Goal: Task Accomplishment & Management: Use online tool/utility

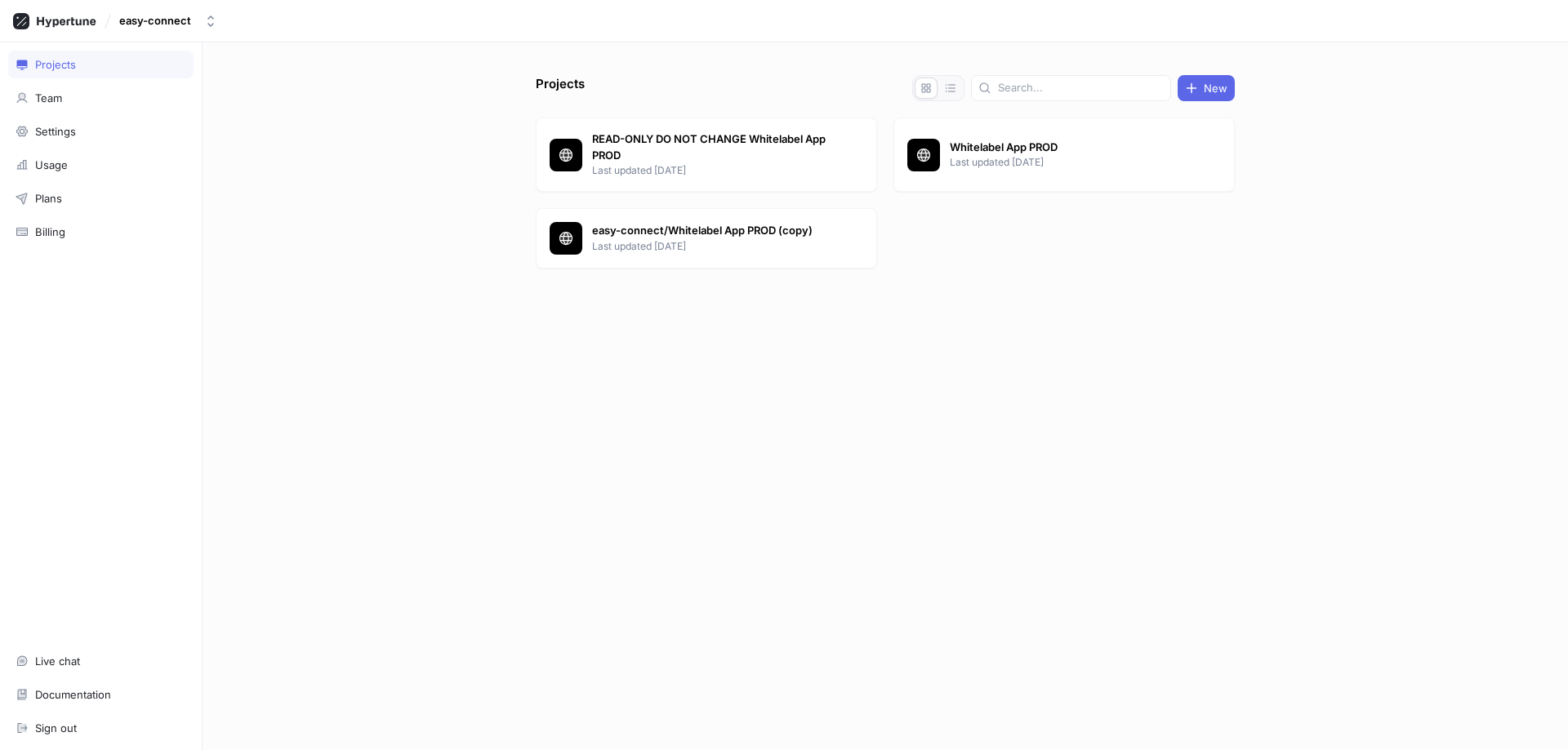
drag, startPoint x: 584, startPoint y: 382, endPoint x: 606, endPoint y: 370, distance: 25.1
click at [585, 381] on div "Projects New READ-ONLY DO NOT CHANGE Whitelabel App PROD Last updated 1 month a…" at bounding box center [885, 412] width 712 height 675
click at [781, 225] on p "easy-connect/Whitelabel App PROD (copy)" at bounding box center [711, 231] width 237 height 16
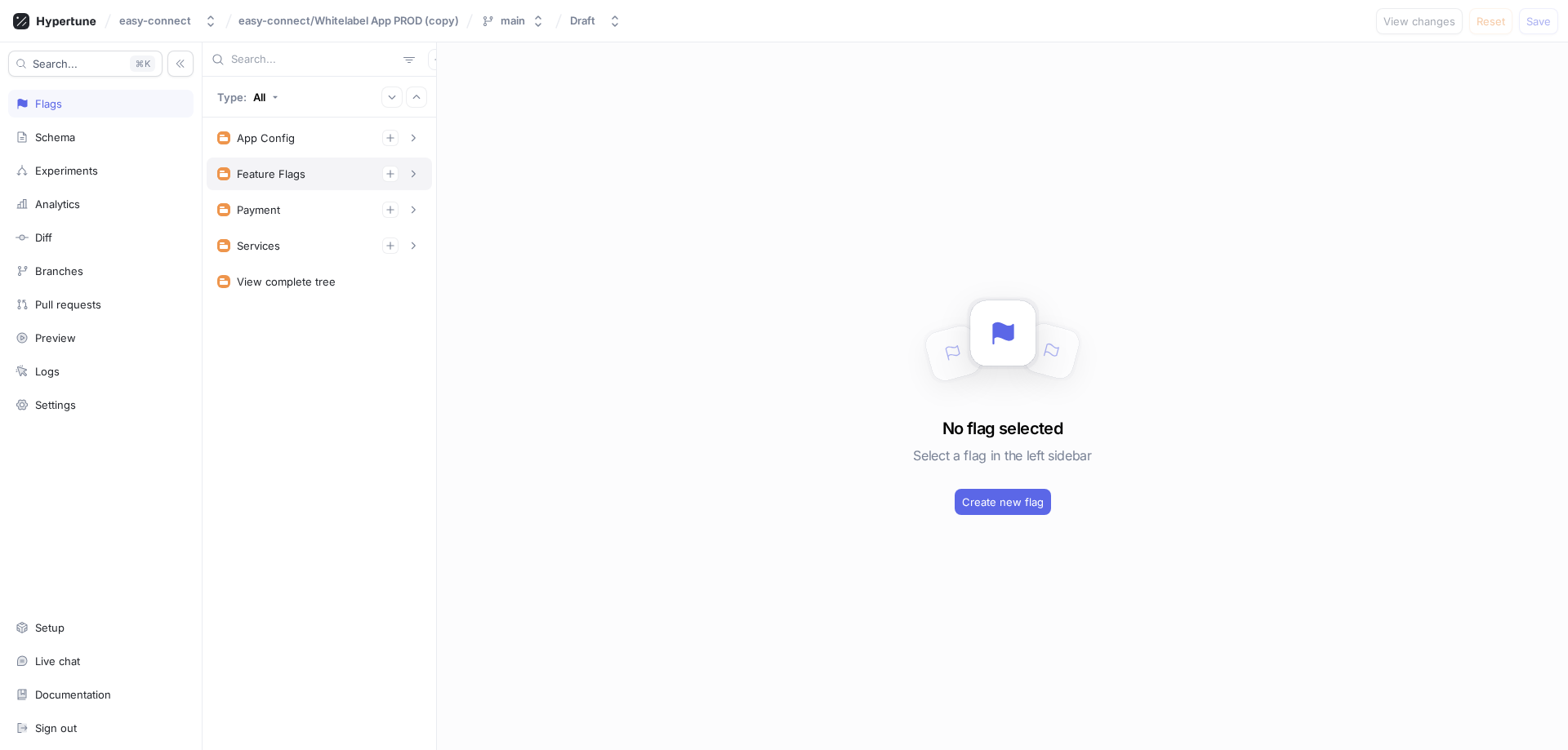
click at [141, 136] on div "Schema" at bounding box center [100, 137] width 170 height 13
click at [308, 175] on div "Feature Flags" at bounding box center [319, 174] width 204 height 16
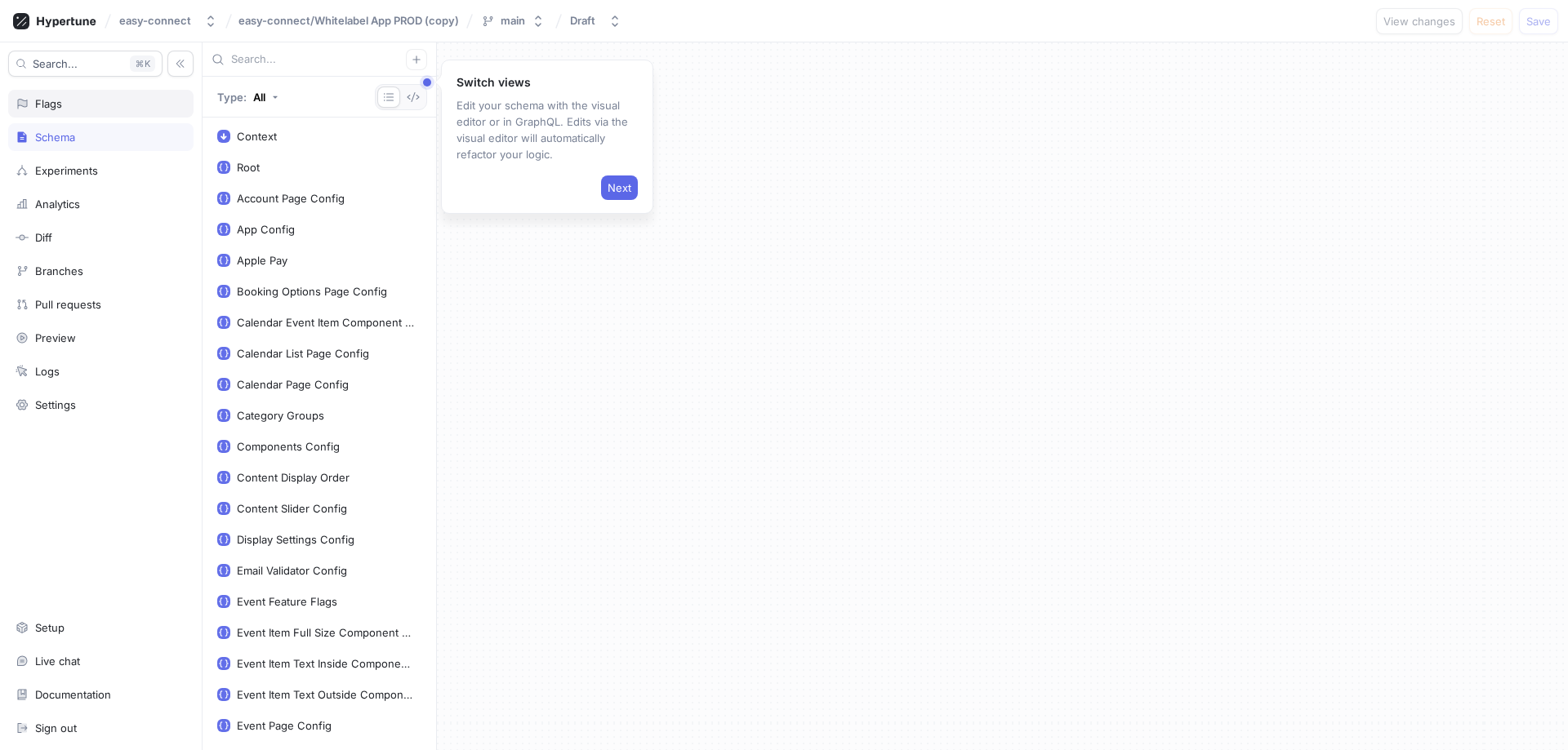
click at [100, 109] on div "Flags" at bounding box center [100, 104] width 170 height 13
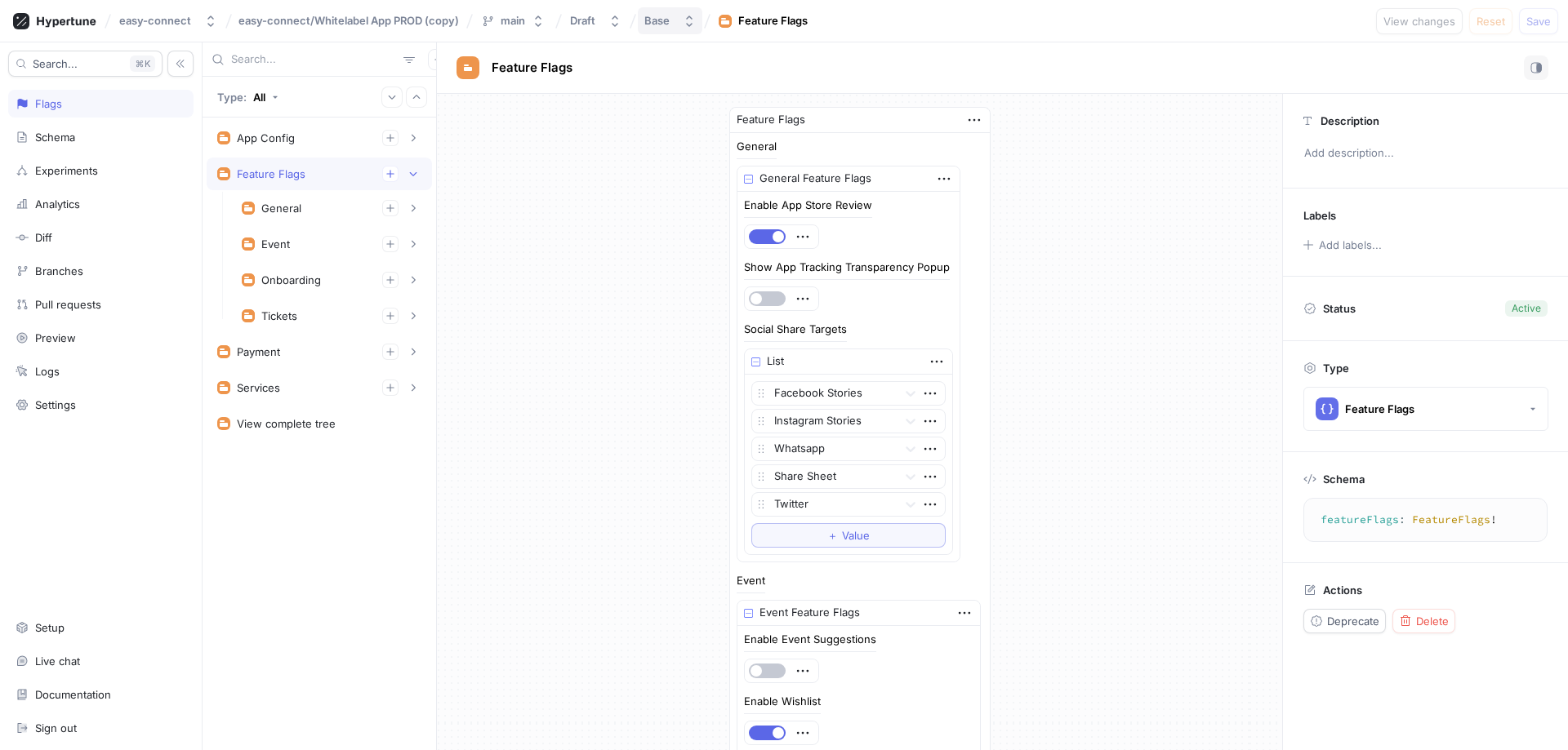
click at [650, 23] on div "Base" at bounding box center [656, 21] width 26 height 14
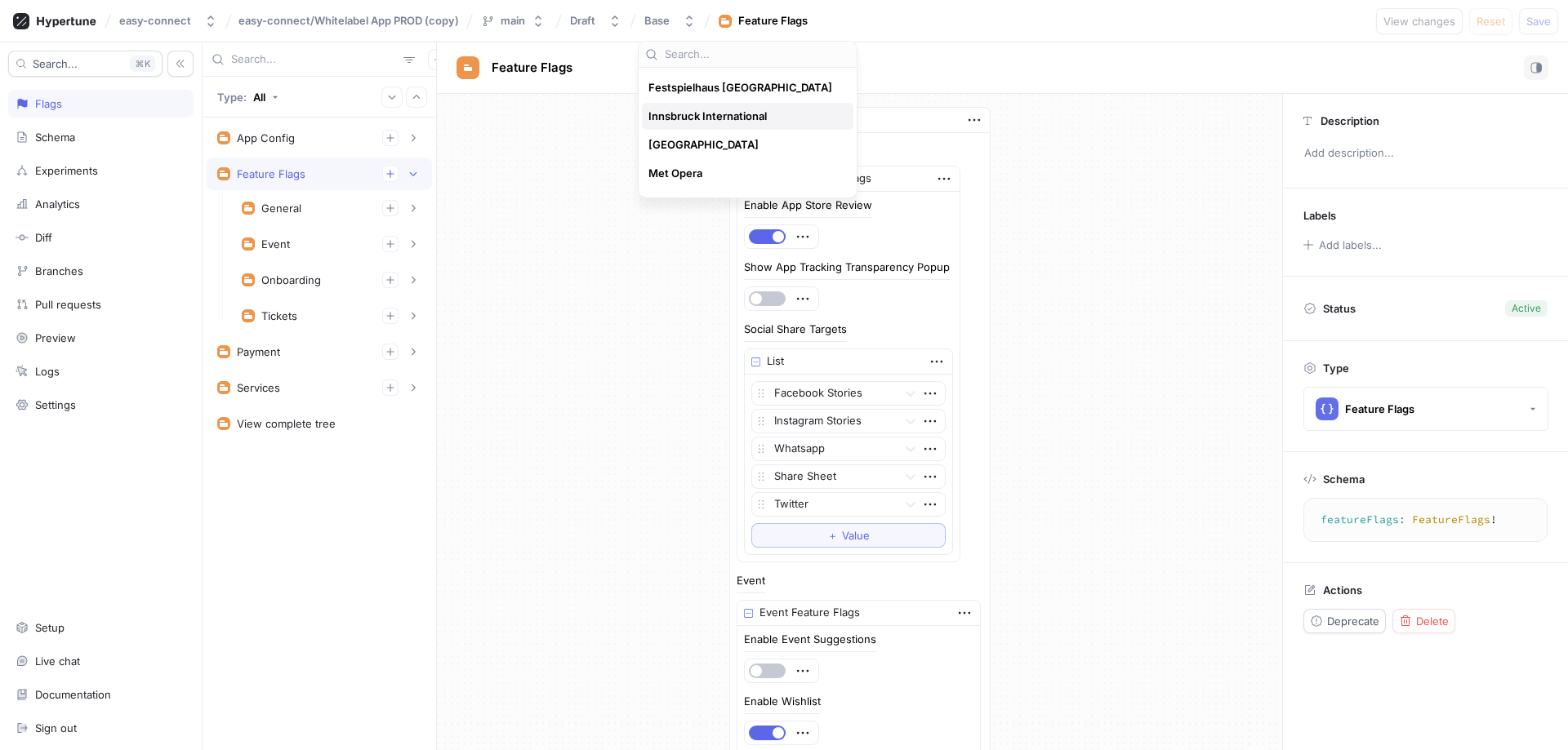
scroll to position [255, 0]
click at [740, 164] on div "Met Opera" at bounding box center [747, 173] width 211 height 27
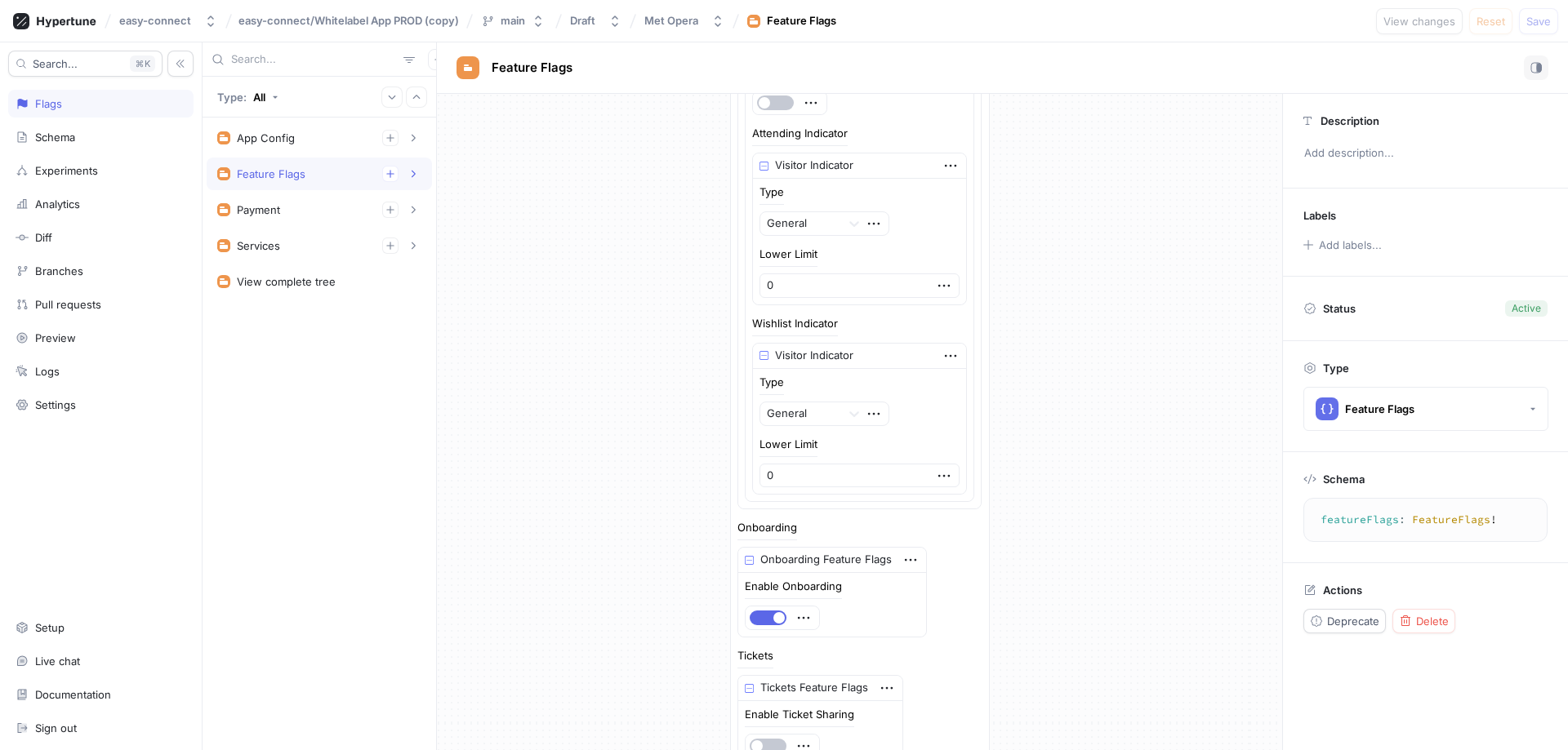
scroll to position [1137, 0]
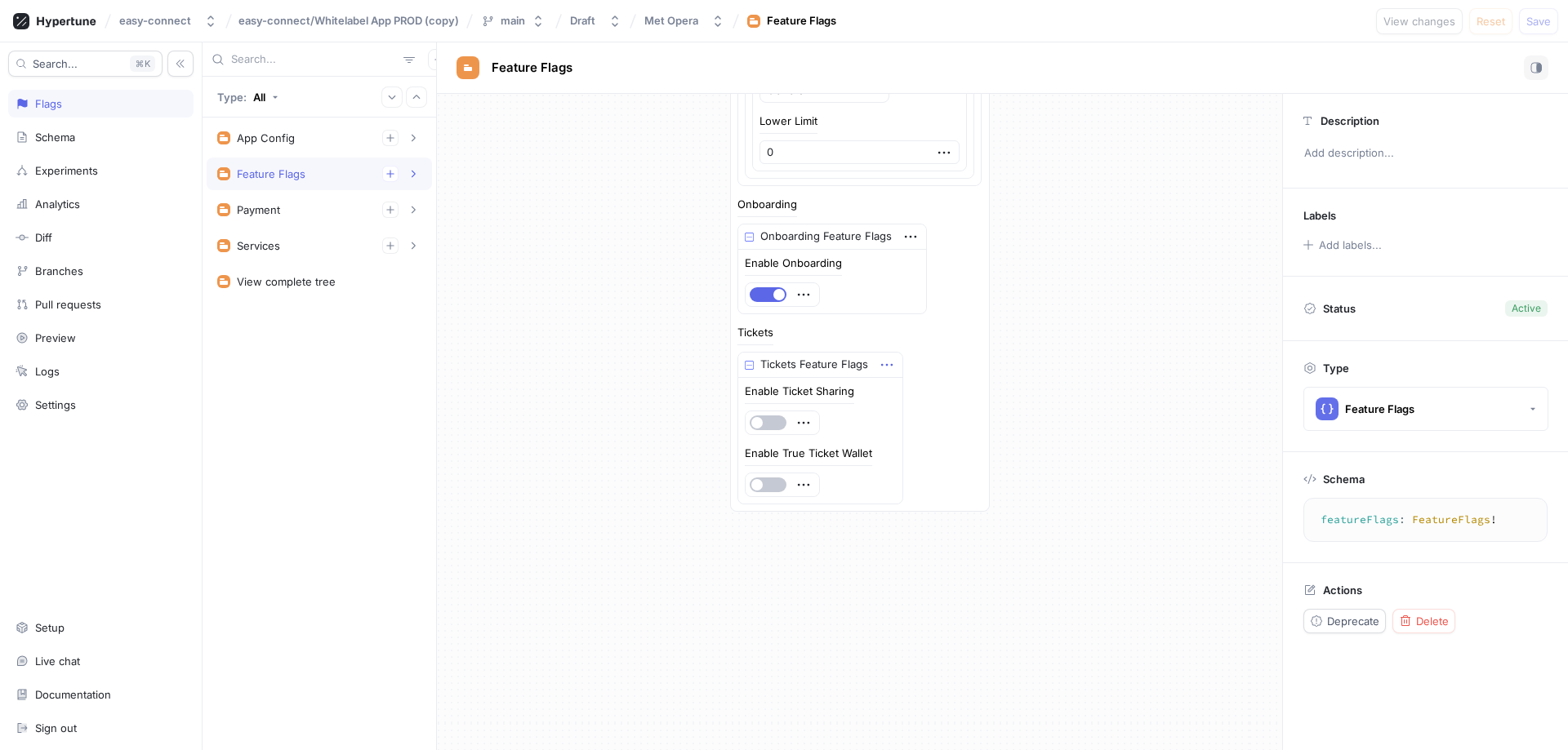
click at [879, 363] on icon "button" at bounding box center [887, 365] width 18 height 18
click at [924, 453] on p "Insert experiment" at bounding box center [939, 450] width 89 height 16
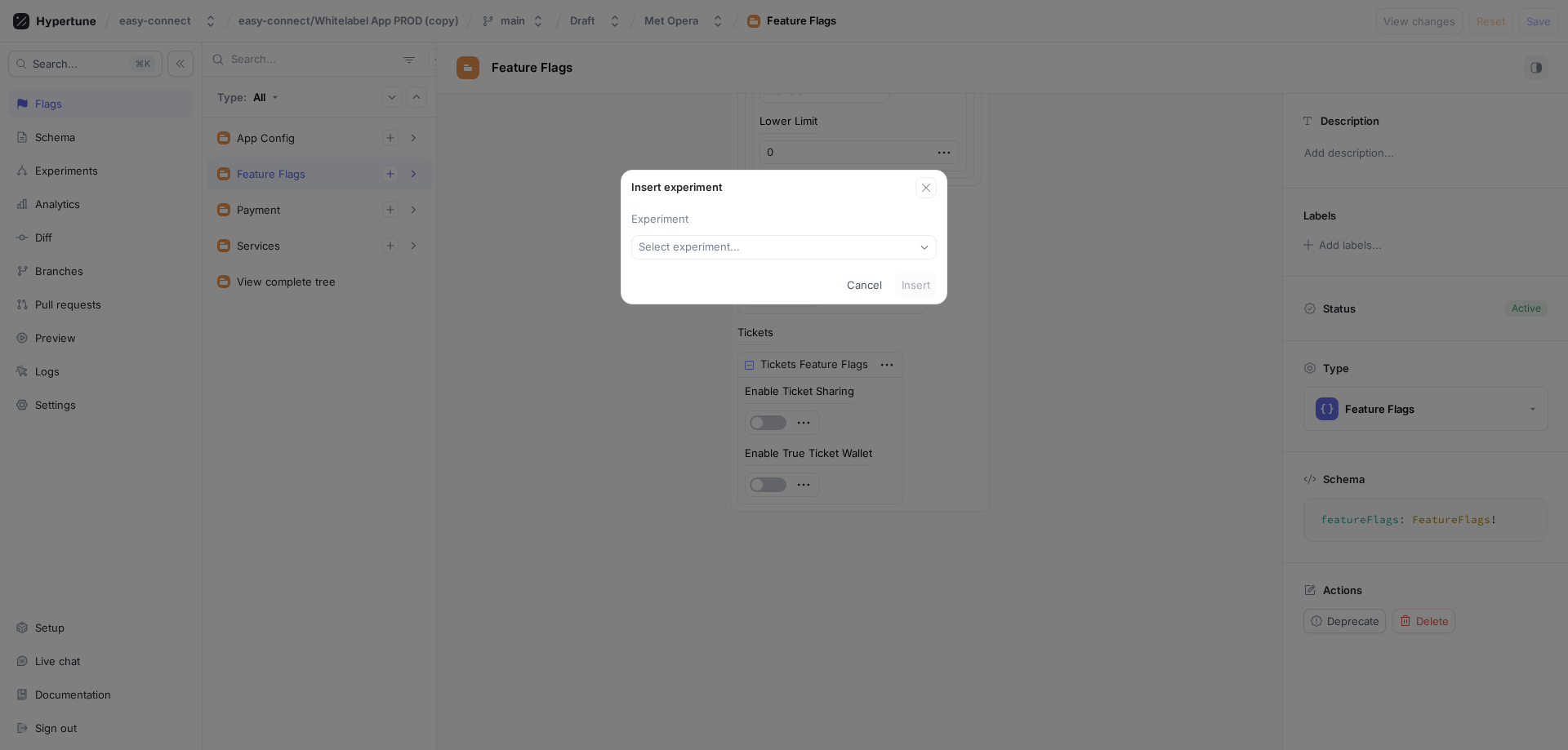
click at [817, 253] on button "Select experiment..." at bounding box center [783, 248] width 305 height 25
click at [924, 187] on icon "button" at bounding box center [926, 188] width 13 height 13
click at [868, 282] on div "Enable Onboarding" at bounding box center [832, 283] width 174 height 49
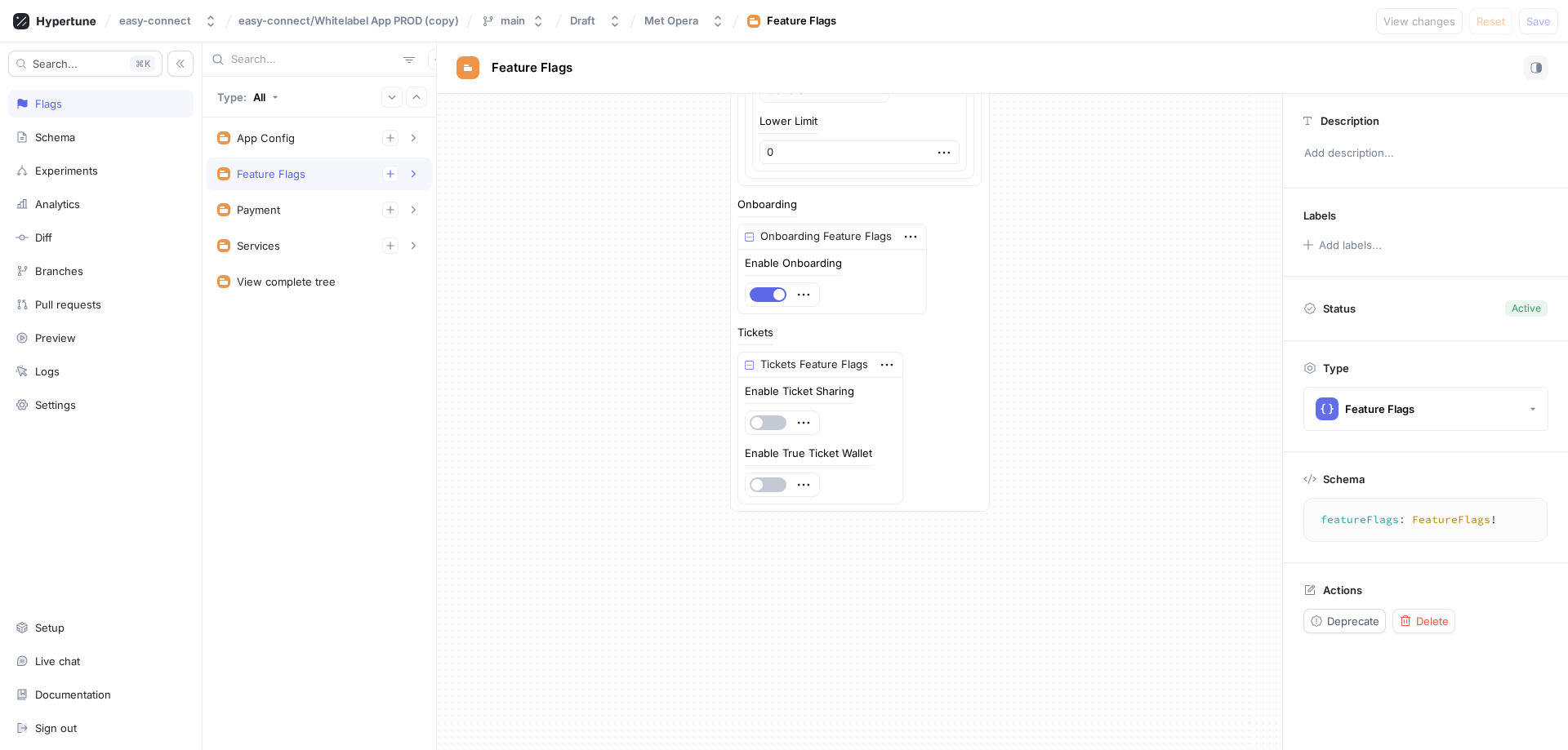
click at [844, 284] on div "Enable Onboarding" at bounding box center [832, 283] width 174 height 49
click at [878, 366] on icon "button" at bounding box center [887, 365] width 18 height 18
click at [930, 422] on p "Convert to variable" at bounding box center [943, 423] width 96 height 16
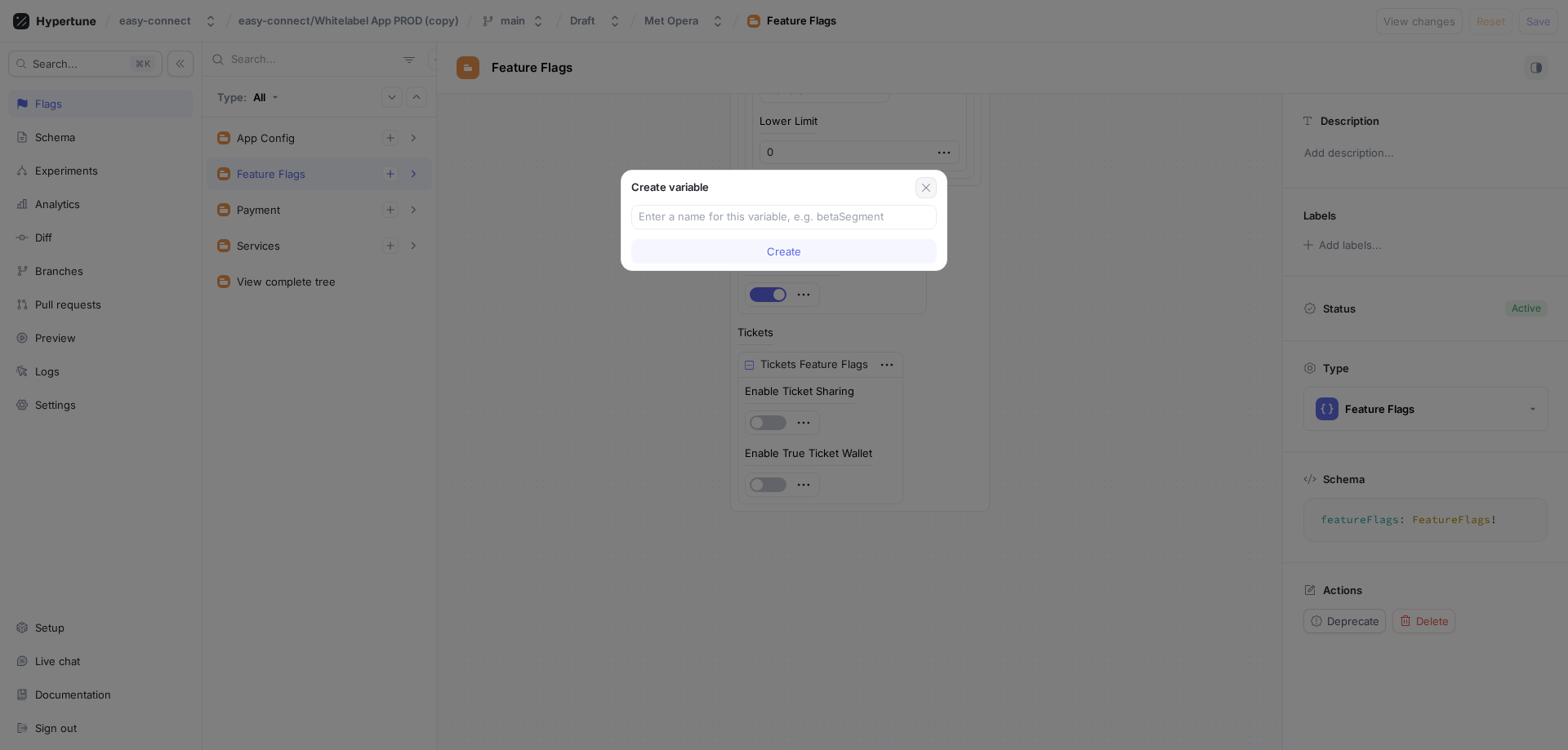
click at [922, 188] on icon "button" at bounding box center [926, 188] width 13 height 13
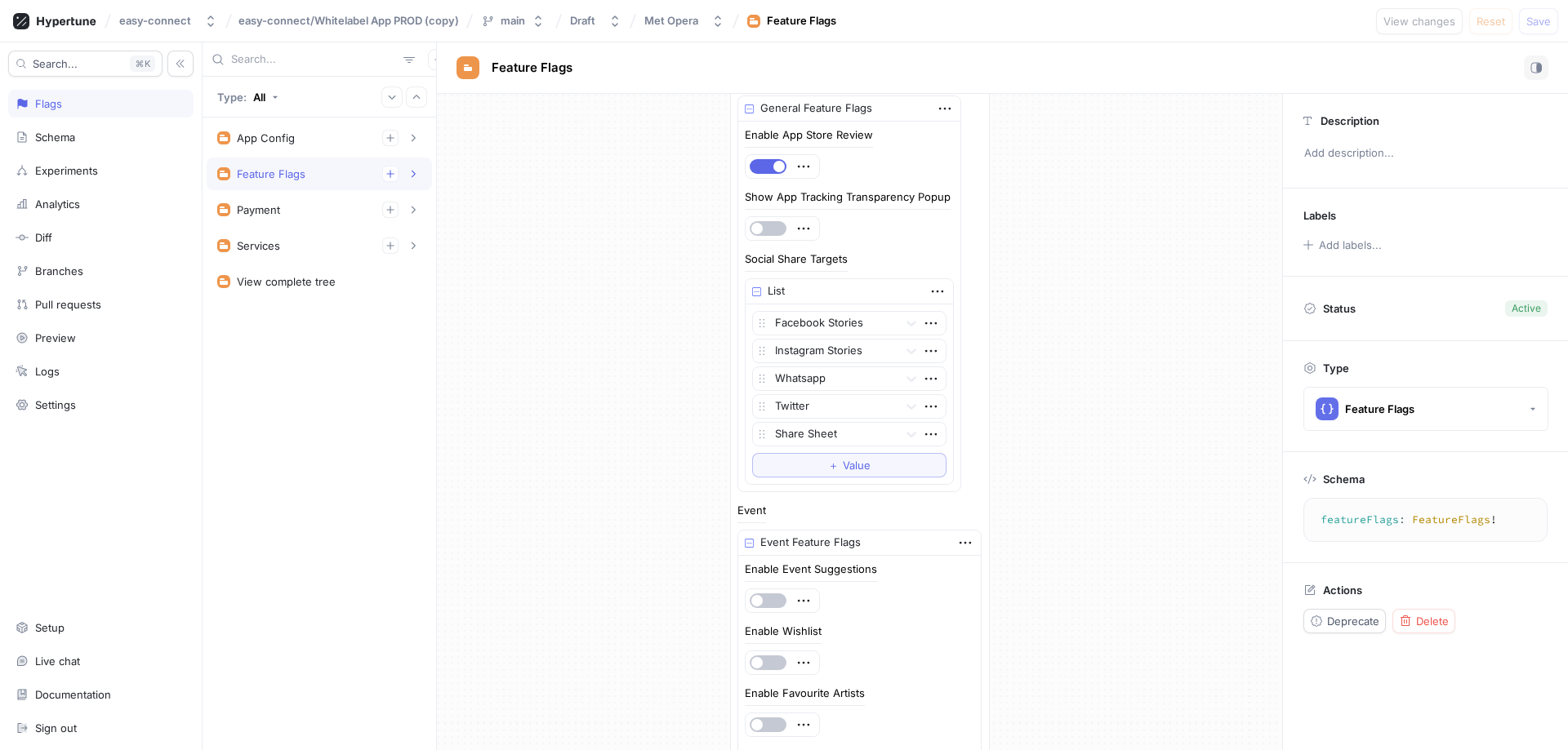
scroll to position [0, 0]
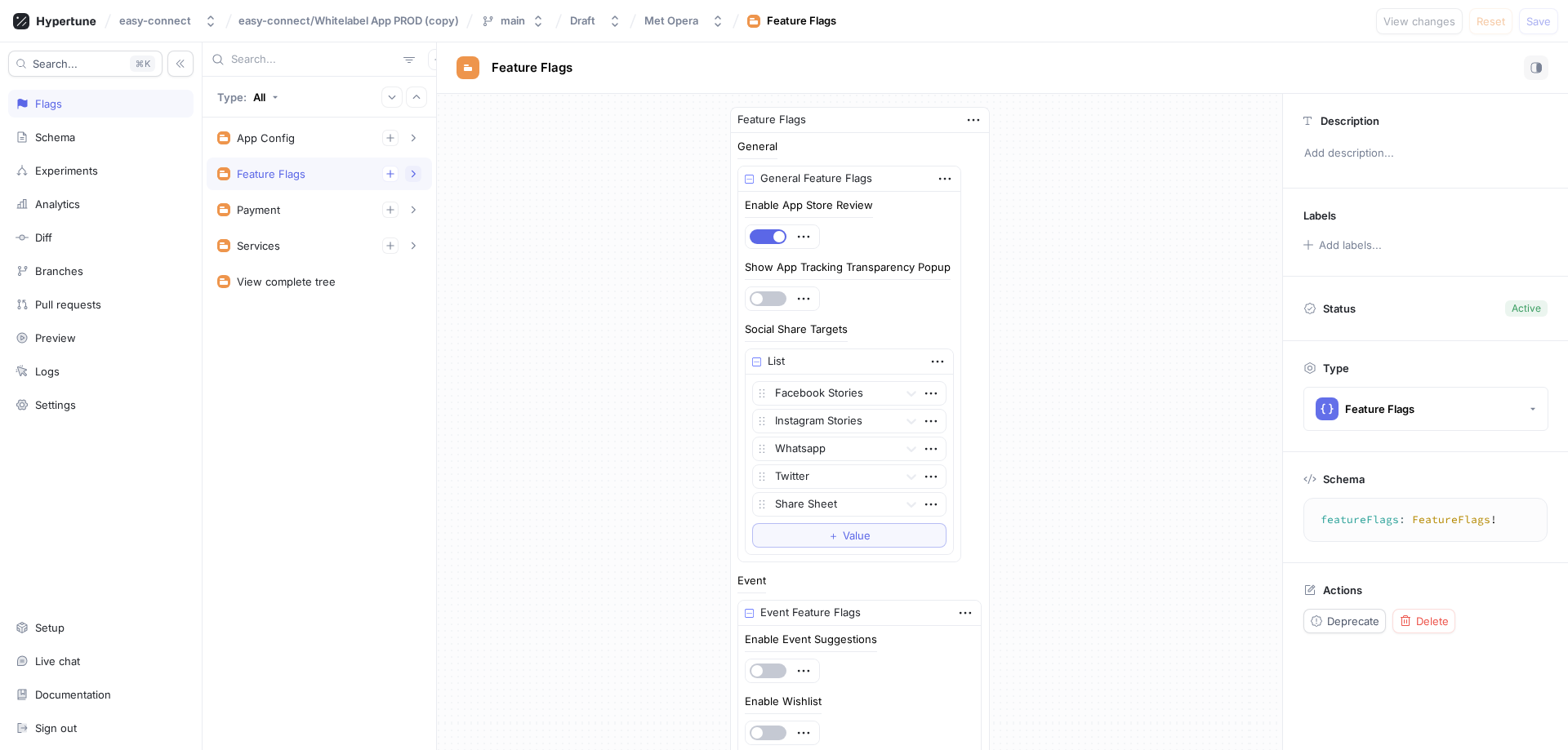
click at [407, 171] on button "button" at bounding box center [413, 174] width 16 height 16
click at [407, 206] on button "button" at bounding box center [413, 208] width 16 height 16
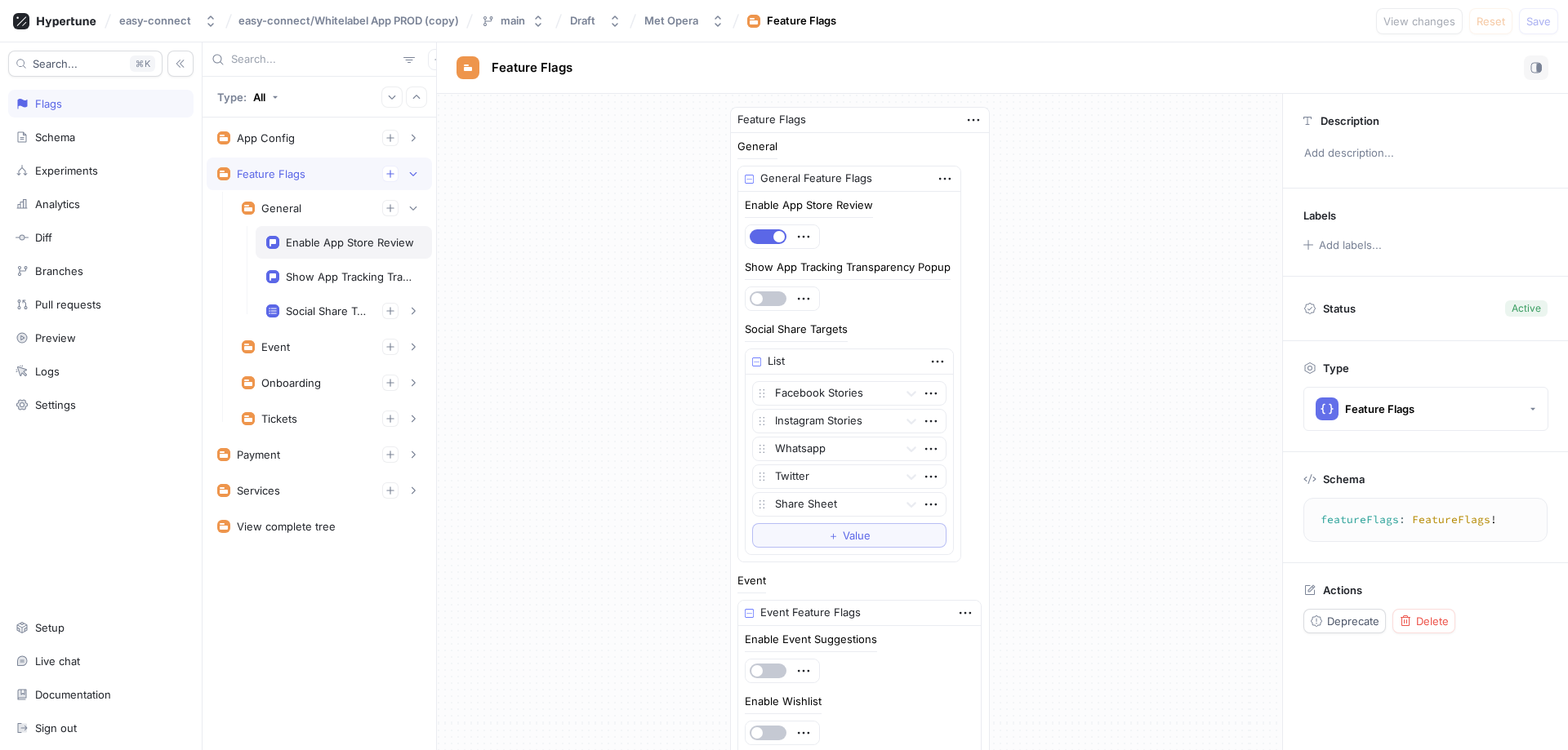
click at [401, 243] on div "Enable App Store Review" at bounding box center [350, 243] width 128 height 13
type textarea "enableAppStoreReview: Boolean!"
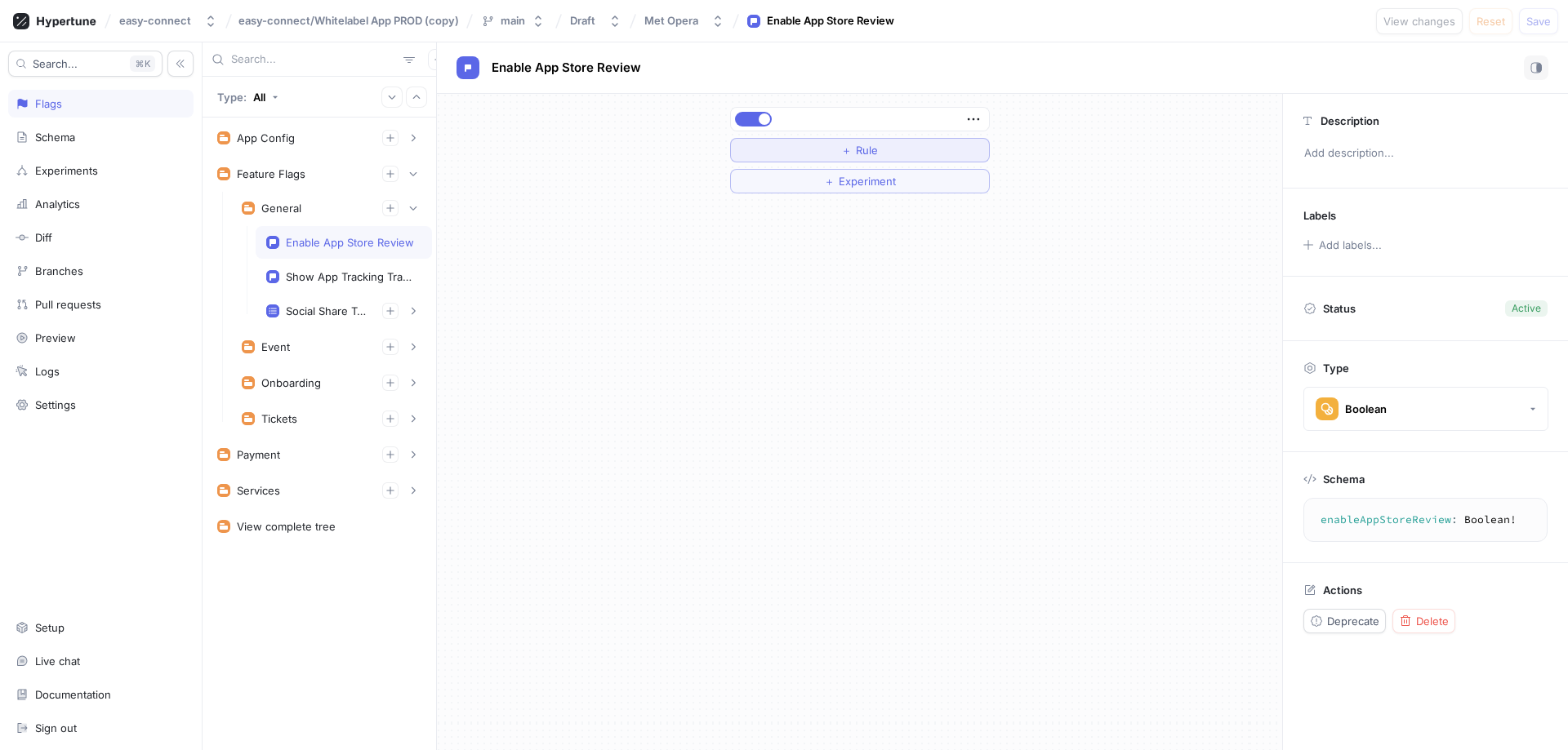
click at [870, 151] on span "Rule" at bounding box center [866, 150] width 22 height 10
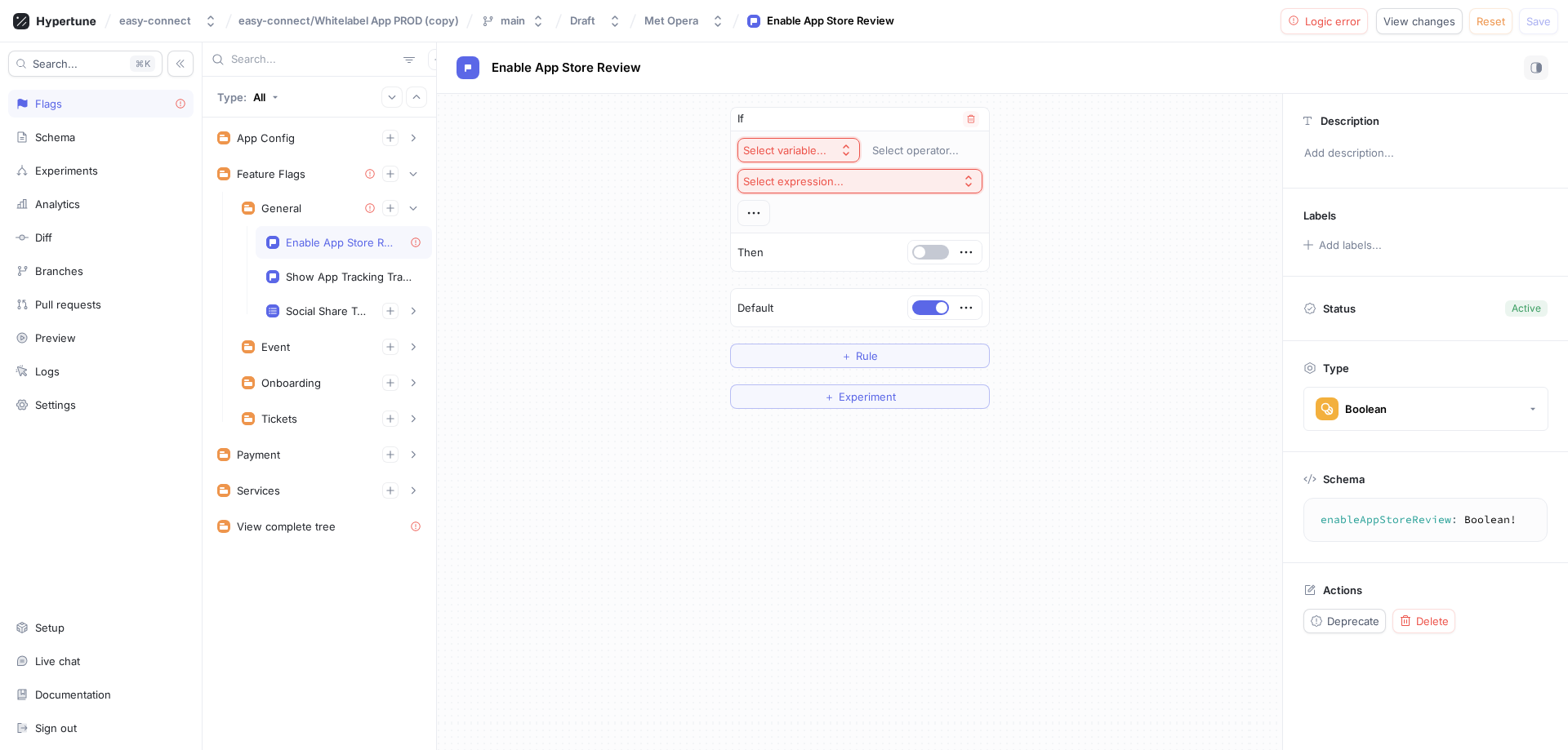
click at [842, 152] on icon "button" at bounding box center [847, 150] width 13 height 13
click at [1023, 124] on div "If Select variable... Select operator... Select expression... Then Default ＋ Ru…" at bounding box center [860, 257] width 846 height 328
click at [972, 145] on button "Select operator..." at bounding box center [923, 150] width 118 height 25
click at [971, 146] on icon "button" at bounding box center [971, 150] width 10 height 10
click at [834, 176] on div "Select expression..." at bounding box center [793, 181] width 100 height 14
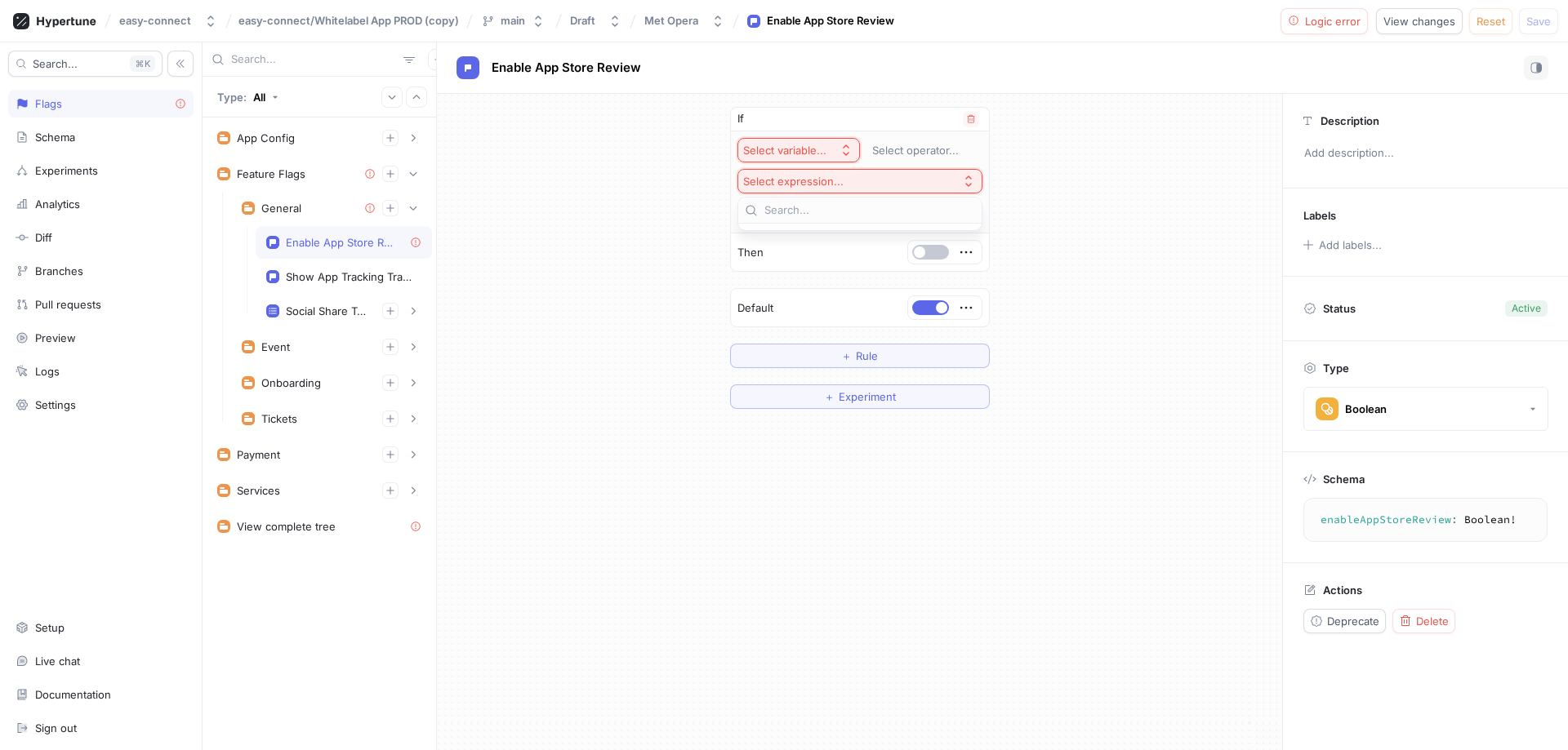
drag, startPoint x: 798, startPoint y: 194, endPoint x: 805, endPoint y: 182, distance: 13.9
click at [798, 192] on body "easy-connect easy-connect/Whitelabel App PROD (copy) main Draft Met Opera Enabl…" at bounding box center [784, 375] width 1568 height 750
click at [808, 177] on div "Select expression..." at bounding box center [793, 181] width 100 height 14
click at [957, 178] on button "Select expression..." at bounding box center [861, 182] width 245 height 25
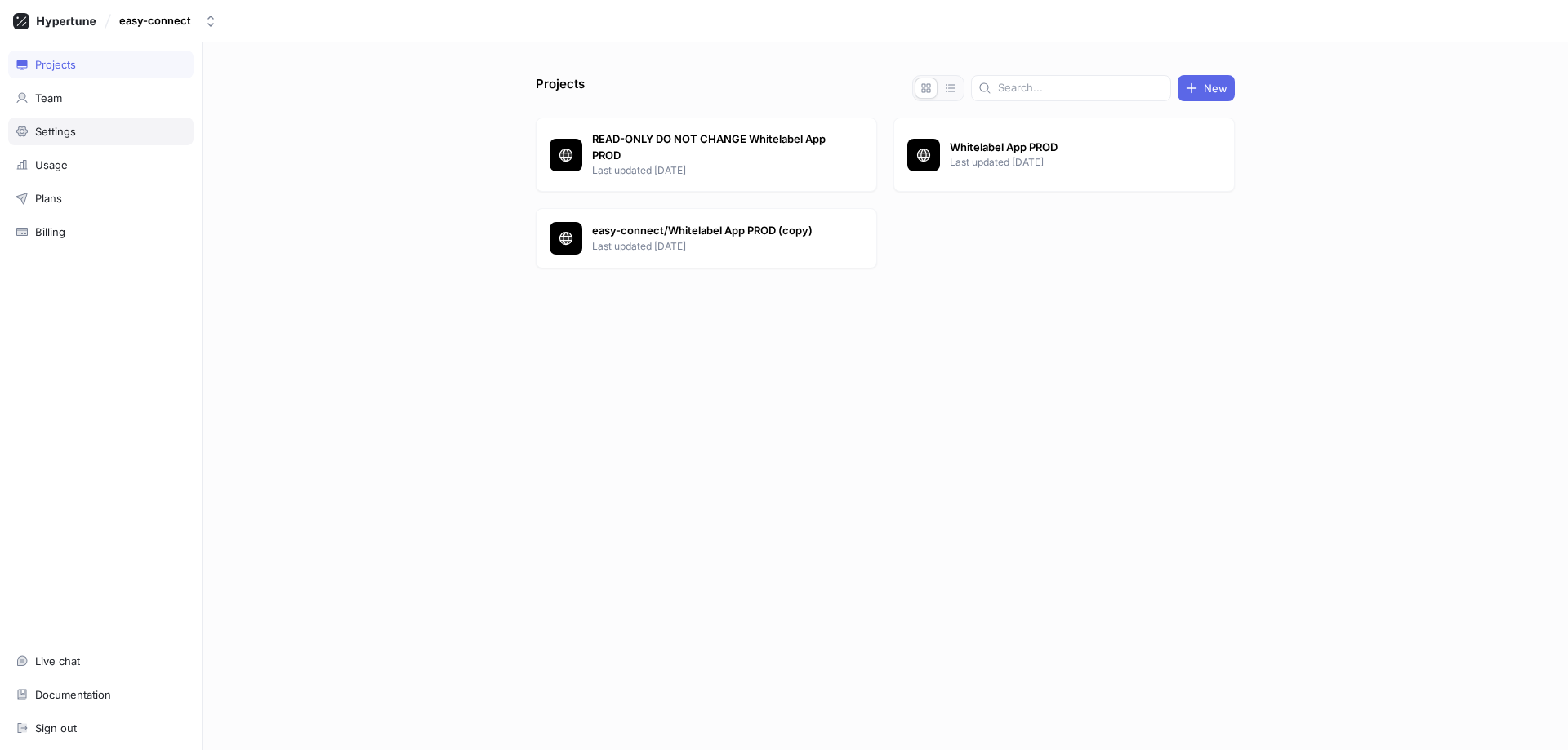
click at [122, 137] on div "Settings" at bounding box center [100, 132] width 170 height 13
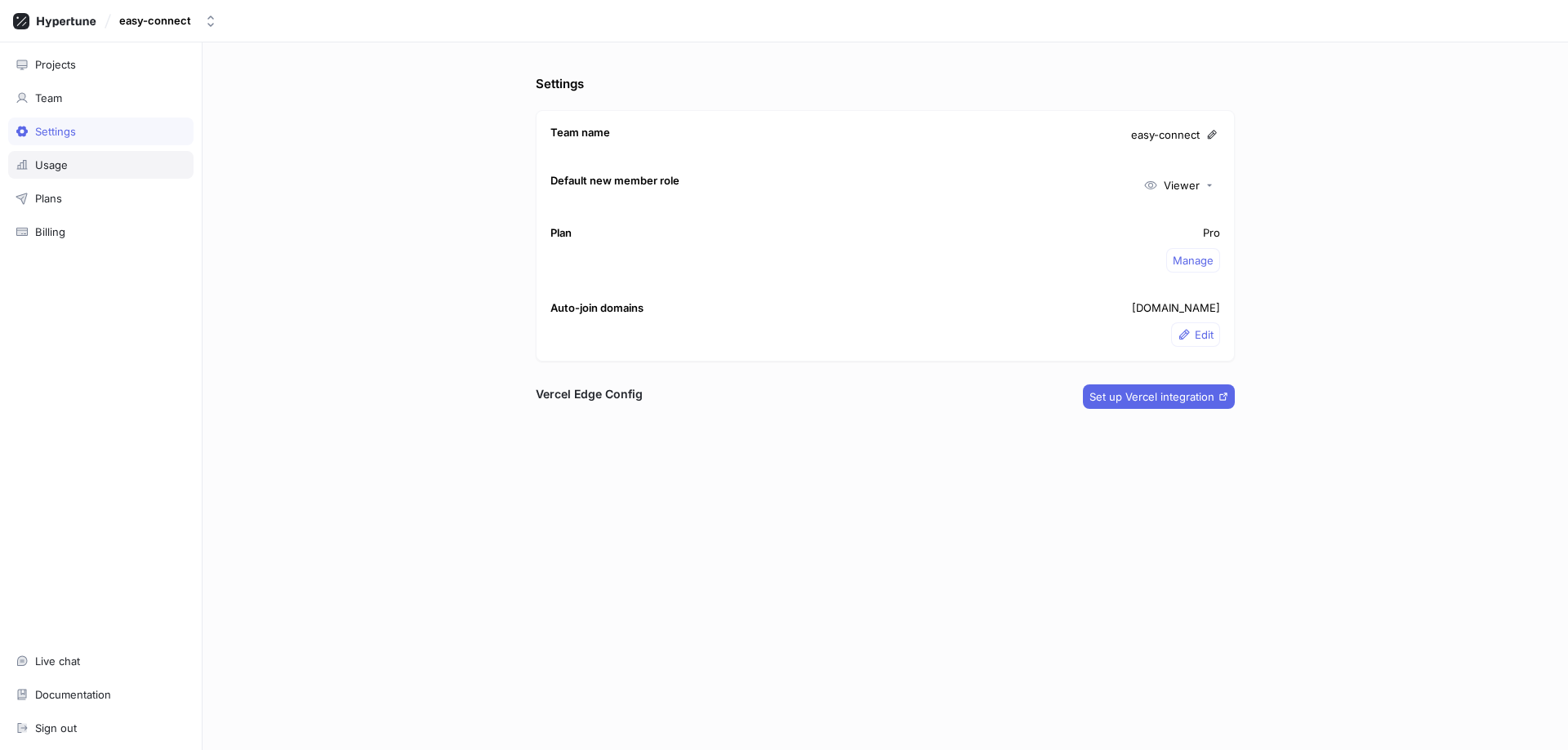
click at [80, 169] on div "Usage" at bounding box center [100, 165] width 170 height 13
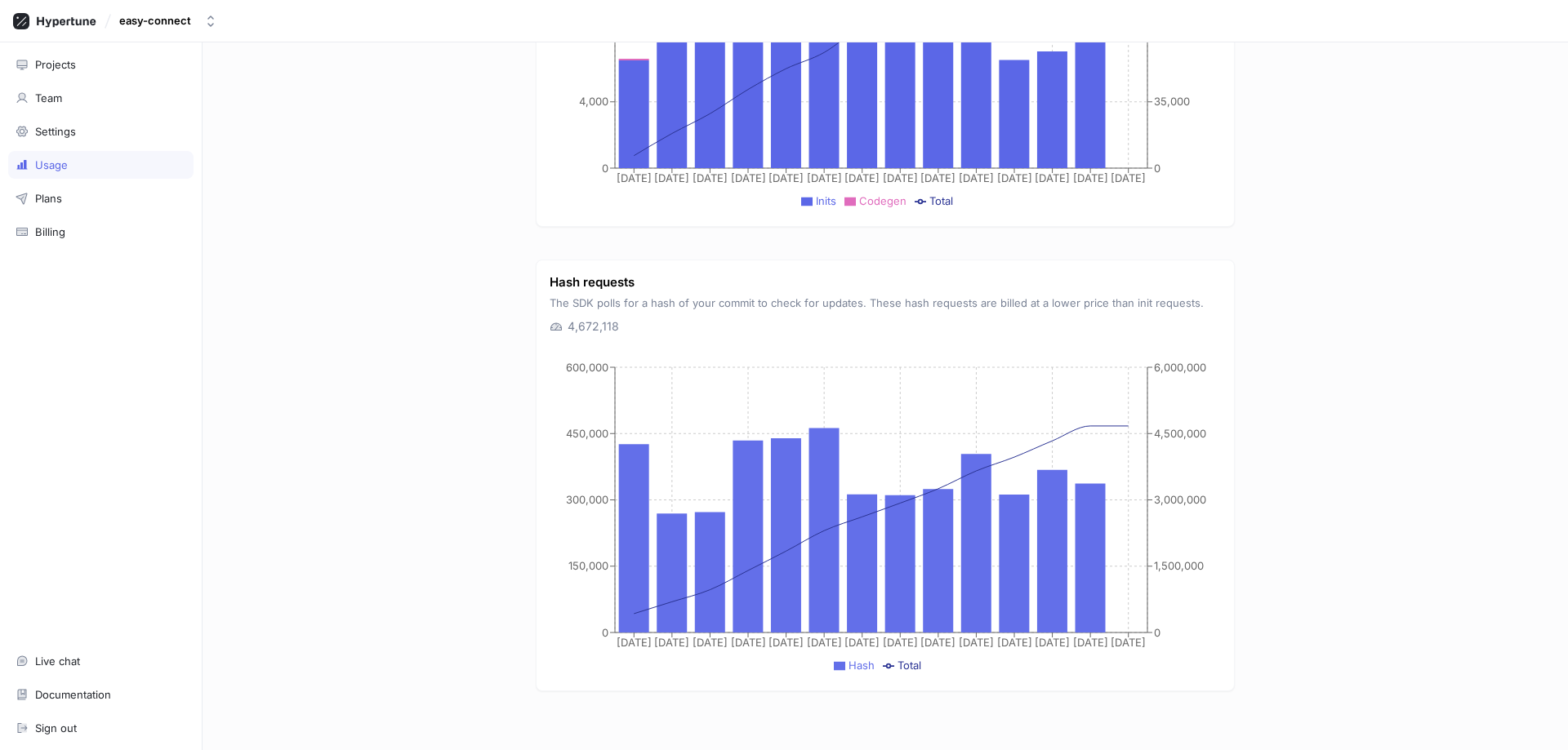
scroll to position [1291, 0]
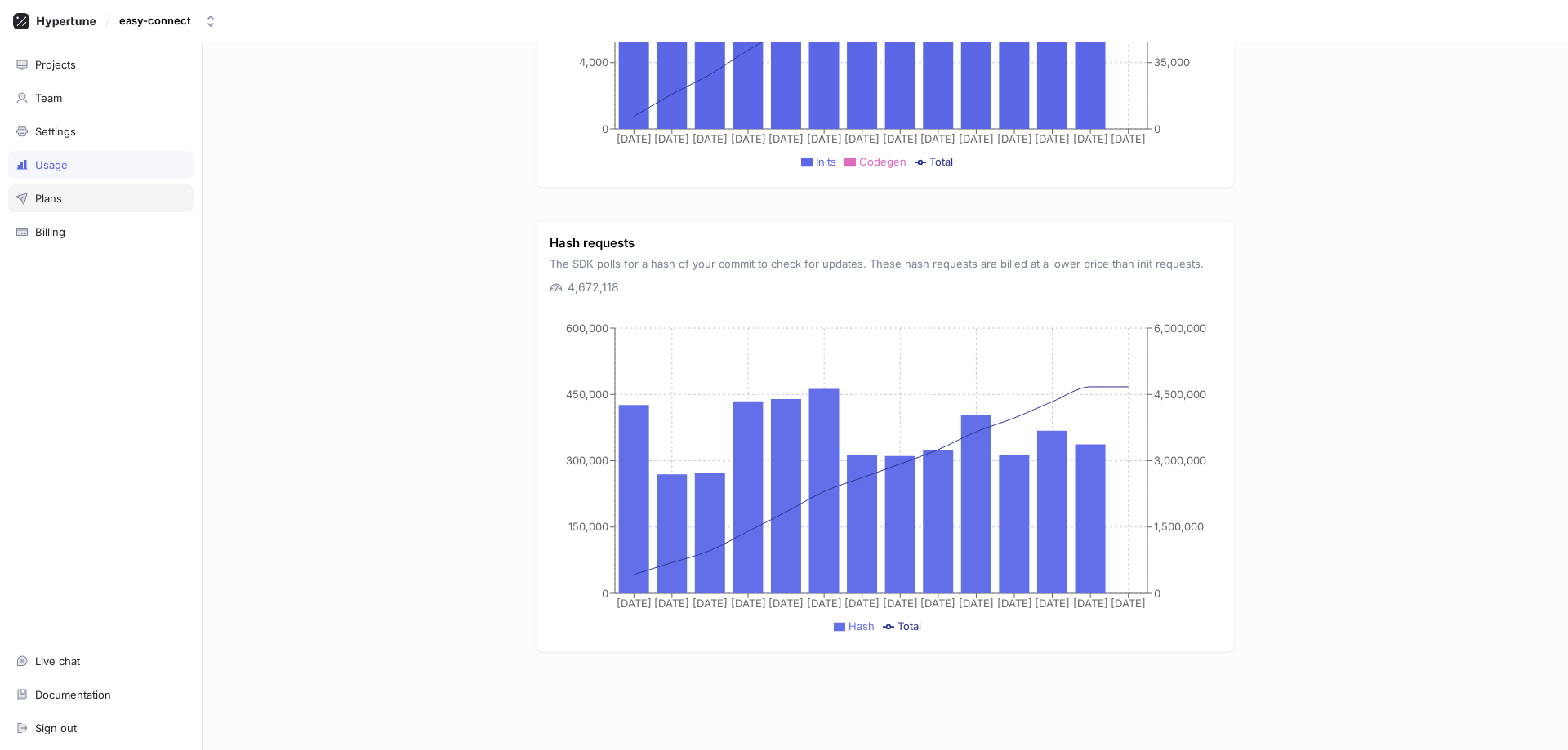
click at [50, 188] on div "Plans" at bounding box center [100, 198] width 185 height 28
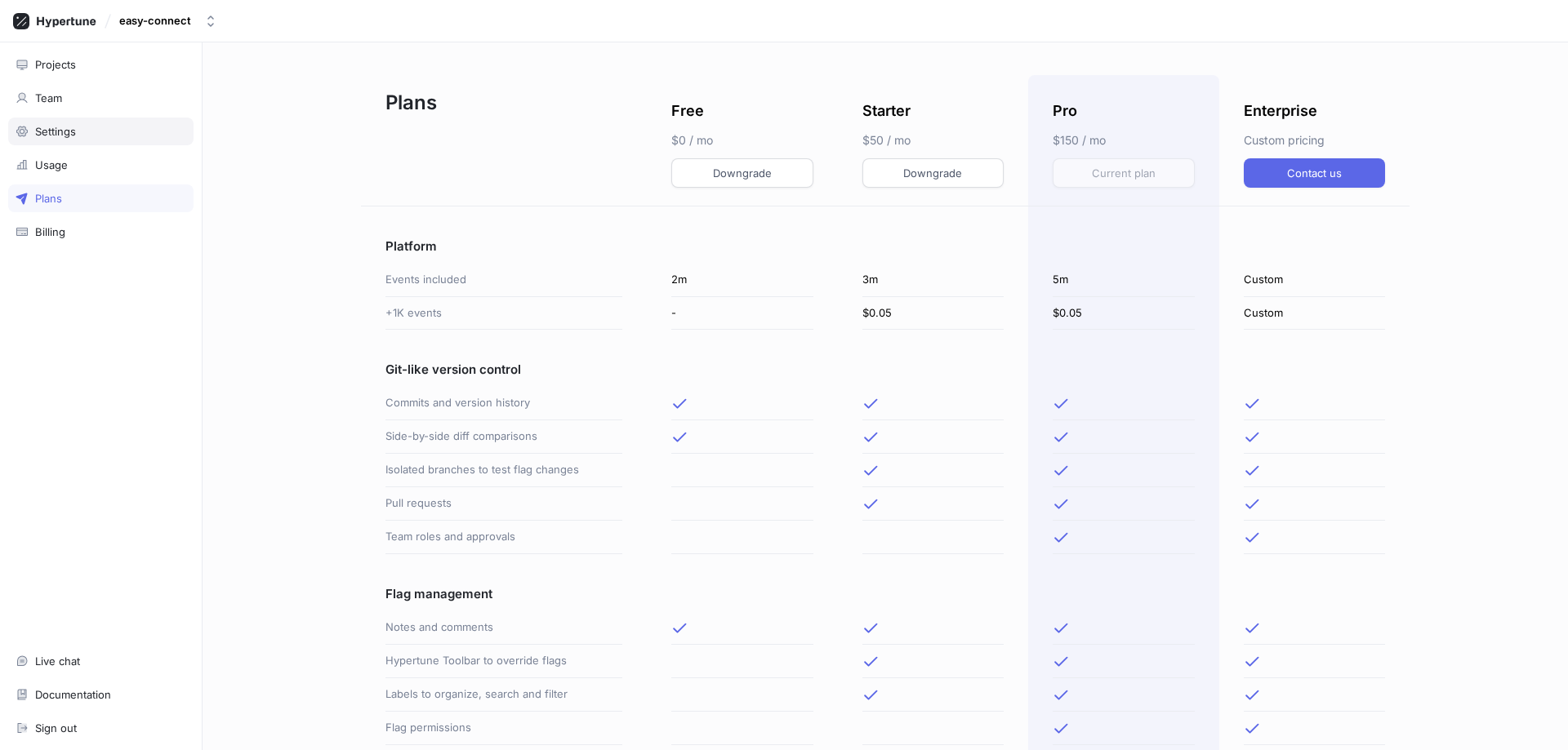
click at [66, 141] on div "Settings" at bounding box center [100, 132] width 185 height 28
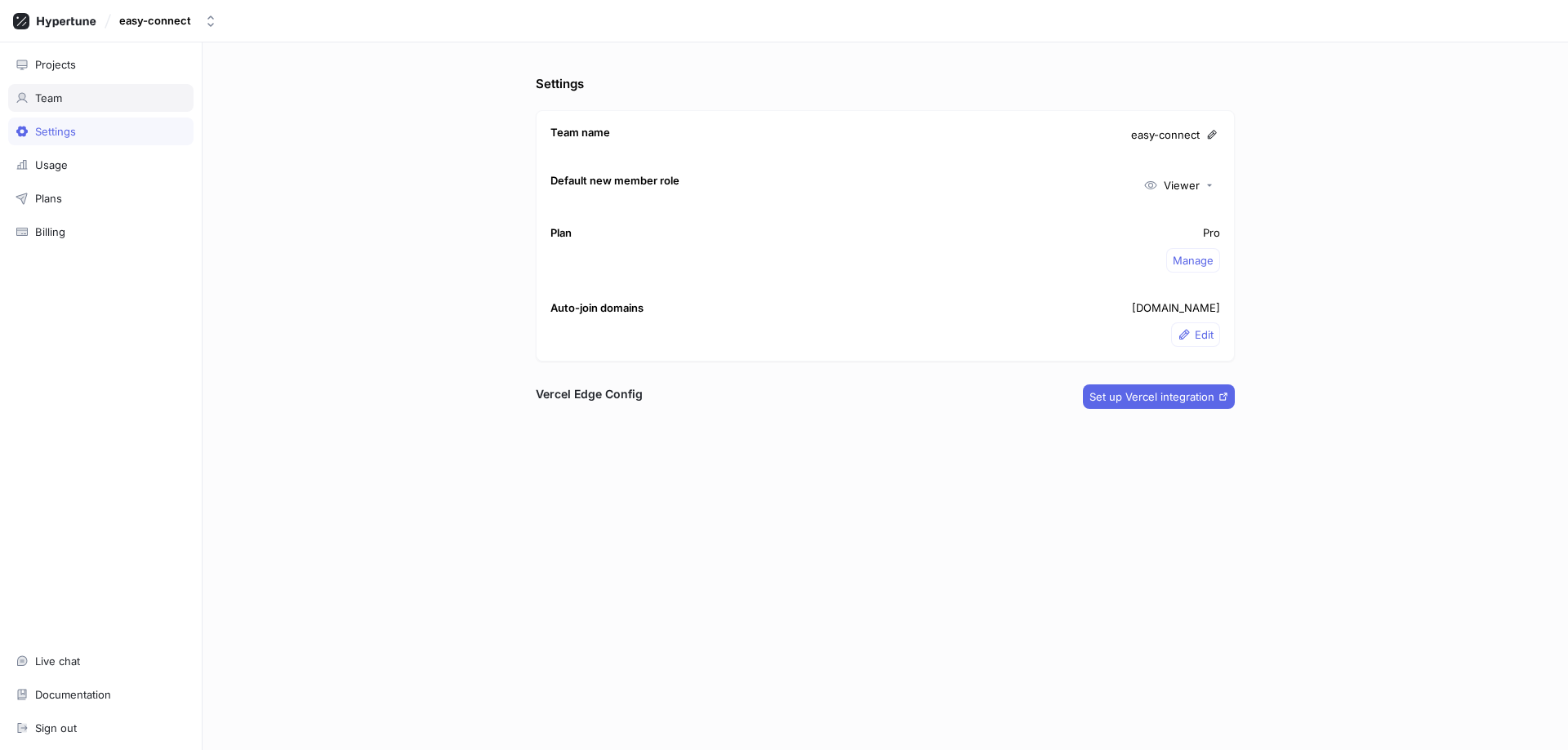
click at [145, 99] on div "Team" at bounding box center [100, 98] width 170 height 13
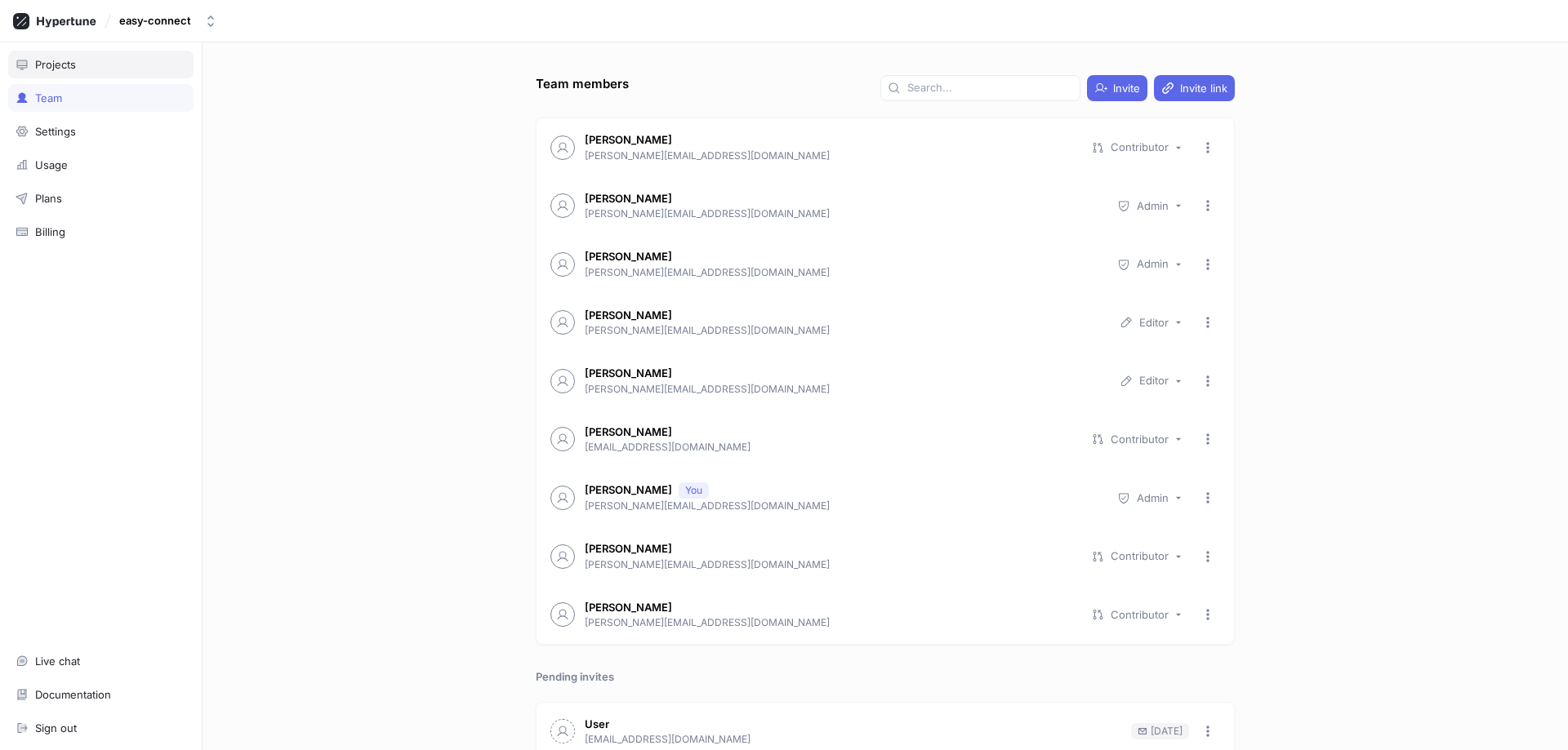
click at [137, 67] on div "Projects" at bounding box center [100, 64] width 170 height 13
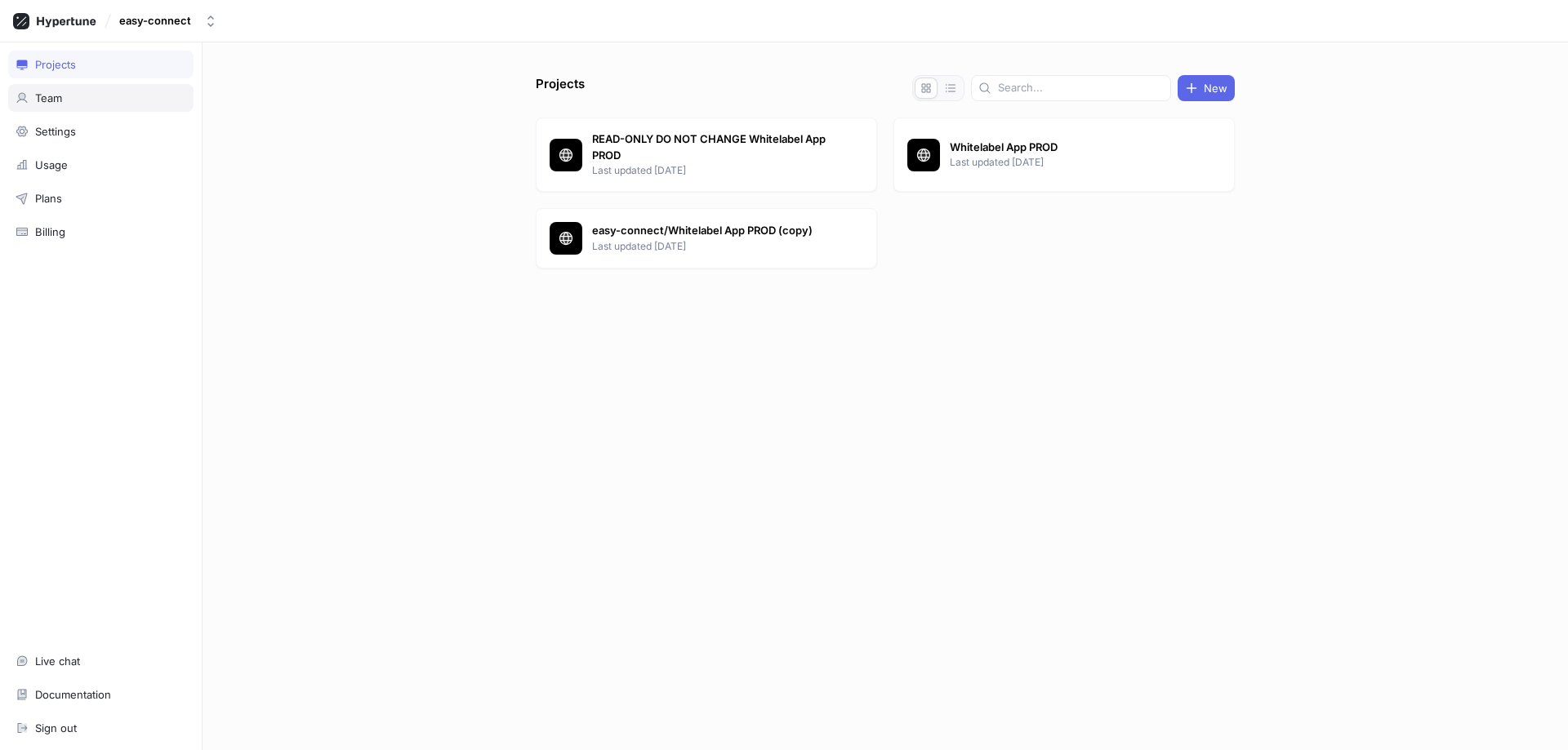
click at [128, 99] on div "Team" at bounding box center [100, 98] width 170 height 13
